Goal: Find specific page/section: Find specific page/section

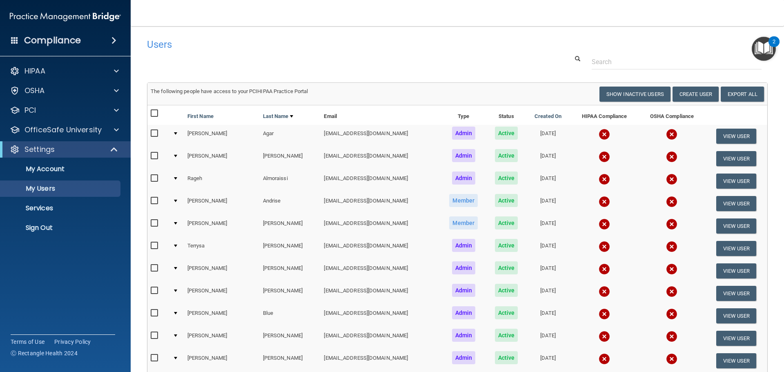
select select "20"
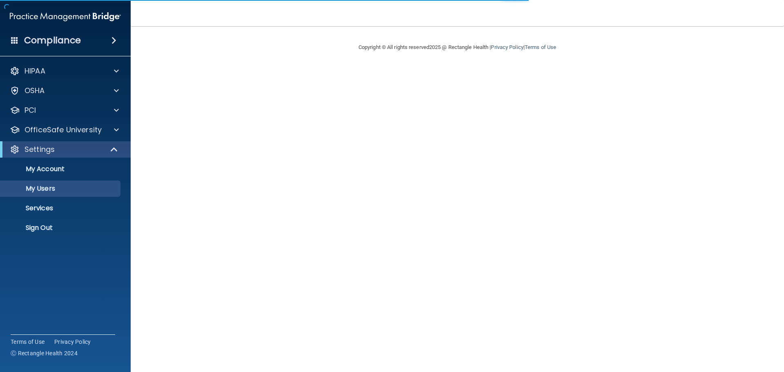
select select "20"
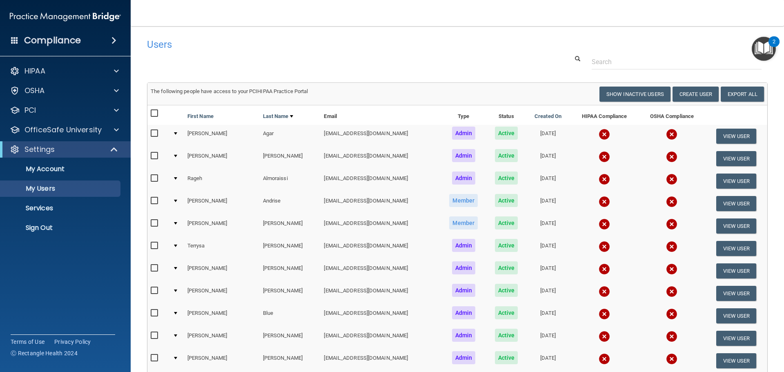
click at [62, 43] on h4 "Compliance" at bounding box center [52, 40] width 57 height 11
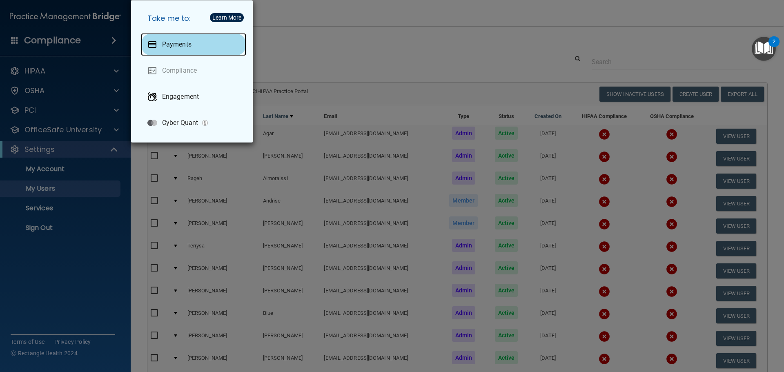
click at [191, 40] on div "Payments" at bounding box center [193, 44] width 105 height 23
